Goal: Task Accomplishment & Management: Manage account settings

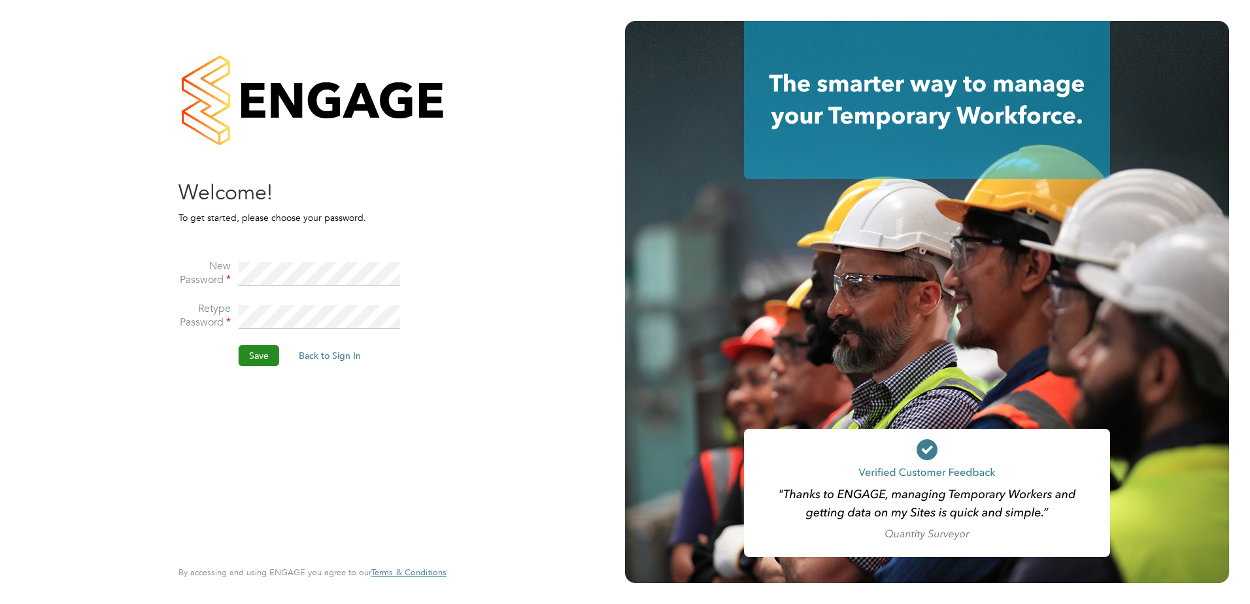
click at [245, 350] on button "Save" at bounding box center [259, 355] width 41 height 21
click at [219, 254] on button "Back to Sign In" at bounding box center [219, 255] width 83 height 21
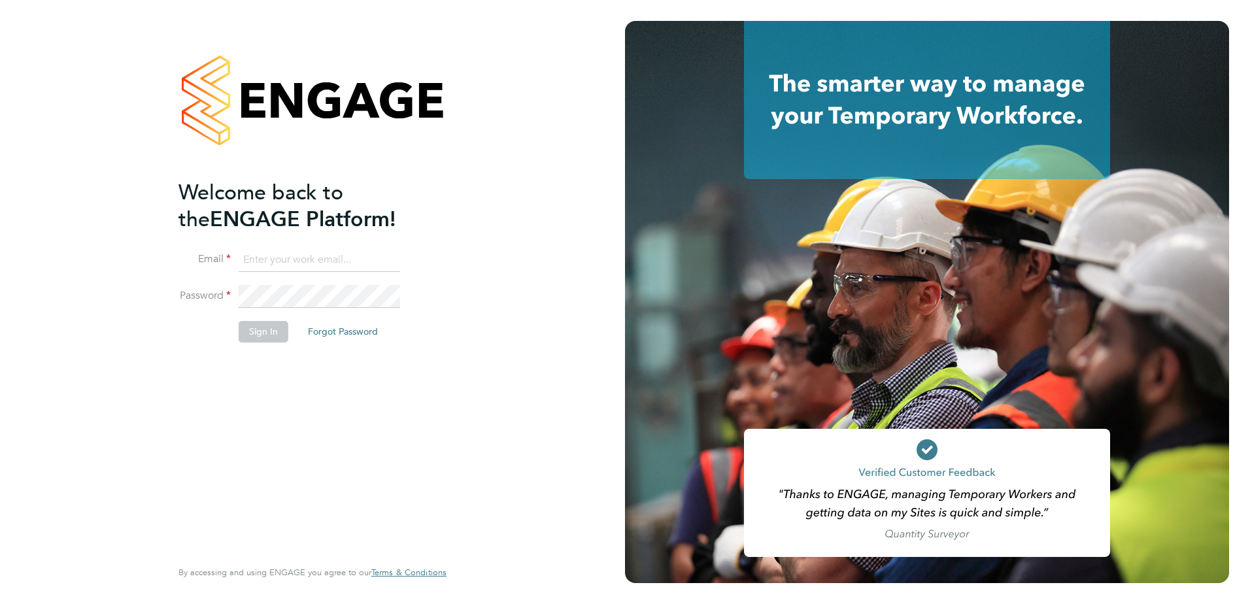
click at [254, 254] on input at bounding box center [319, 260] width 161 height 24
click at [281, 252] on input at bounding box center [319, 260] width 161 height 24
paste input "[PERSON_NAME][EMAIL_ADDRESS][DOMAIN_NAME]"
type input "[PERSON_NAME][EMAIL_ADDRESS][DOMAIN_NAME]"
click at [280, 341] on button "Sign In" at bounding box center [264, 331] width 50 height 21
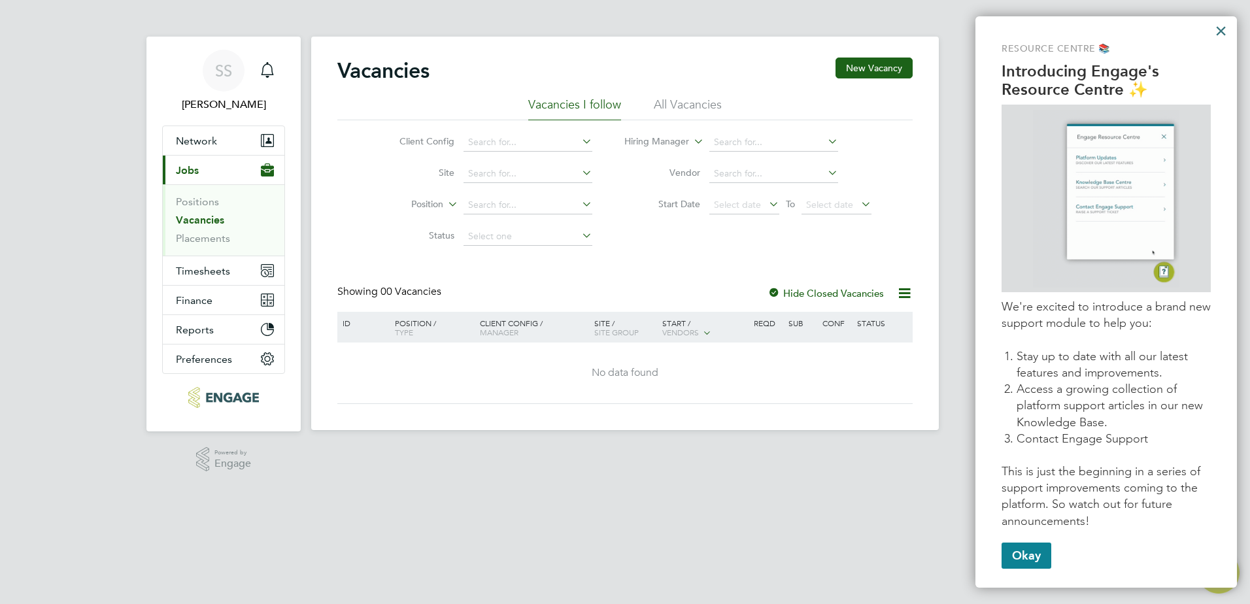
click at [1220, 34] on button "×" at bounding box center [1220, 30] width 12 height 21
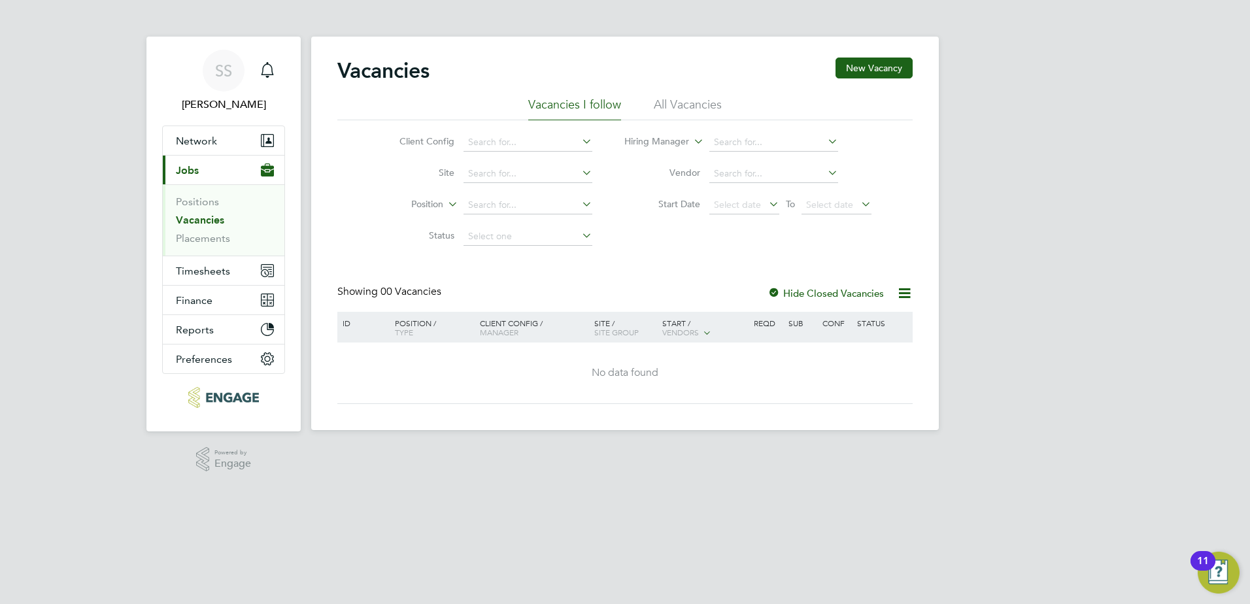
click at [1144, 335] on div "SS [PERSON_NAME] Notifications Applications: Network Team Members Businesses Si…" at bounding box center [625, 225] width 1250 height 451
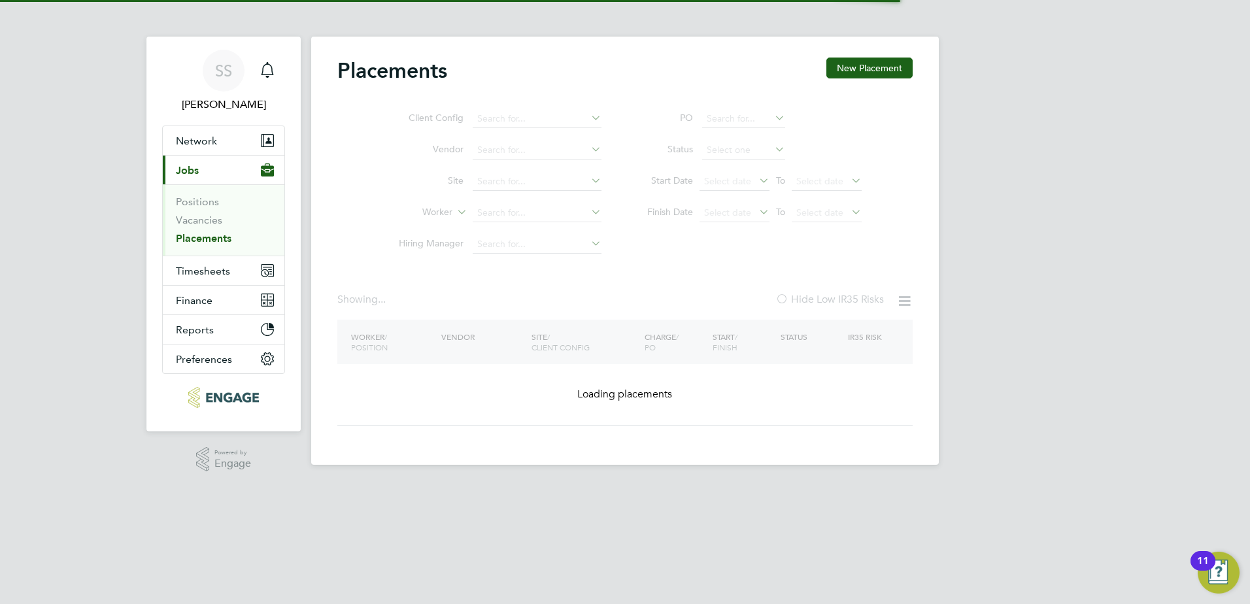
type input "Samuel Randall"
